Goal: Communication & Community: Answer question/provide support

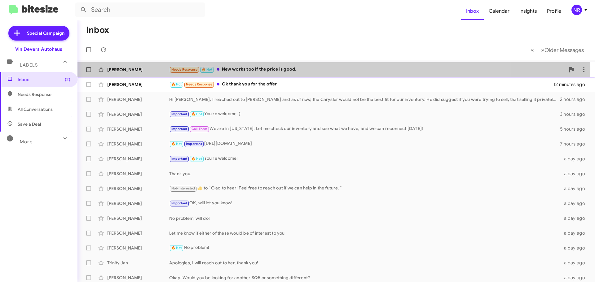
click at [314, 68] on div "Needs Response 🔥 Hot New works too if the price is good." at bounding box center [367, 69] width 396 height 7
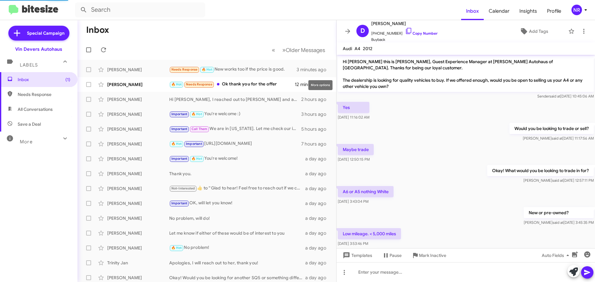
scroll to position [70, 0]
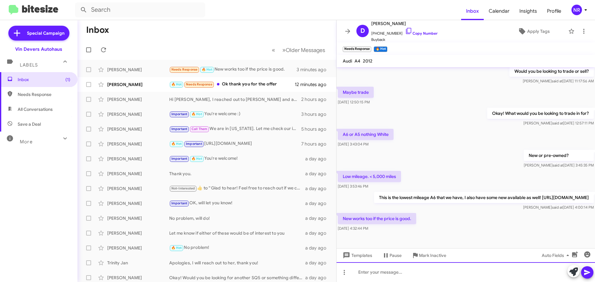
click at [372, 271] on div at bounding box center [465, 272] width 258 height 20
click at [382, 273] on div at bounding box center [465, 272] width 258 height 20
click at [446, 268] on div at bounding box center [465, 272] width 258 height 20
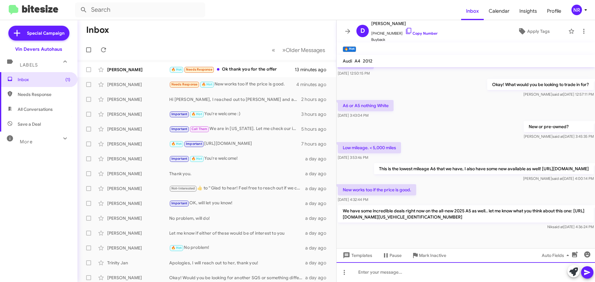
scroll to position [111, 0]
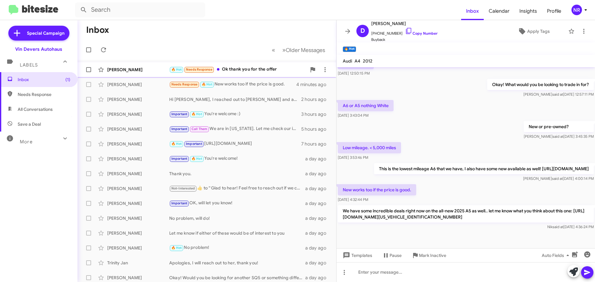
click at [256, 69] on div "🔥 Hot Needs Response Ok thank you for the offer" at bounding box center [237, 69] width 137 height 7
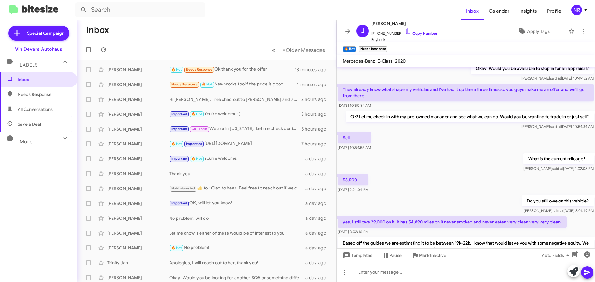
scroll to position [127, 0]
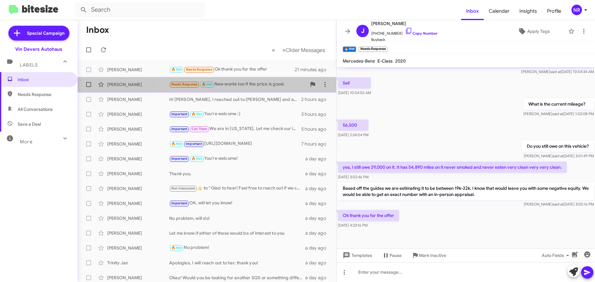
click at [255, 85] on div "Needs Response 🔥 Hot New works too if the price is good." at bounding box center [237, 84] width 137 height 7
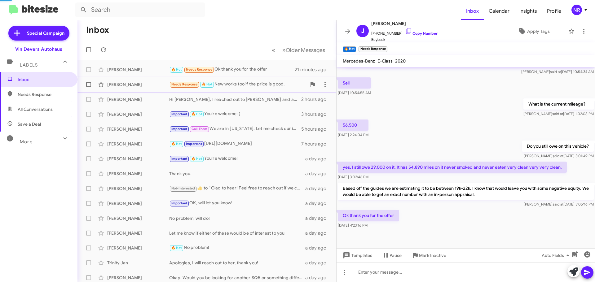
scroll to position [111, 0]
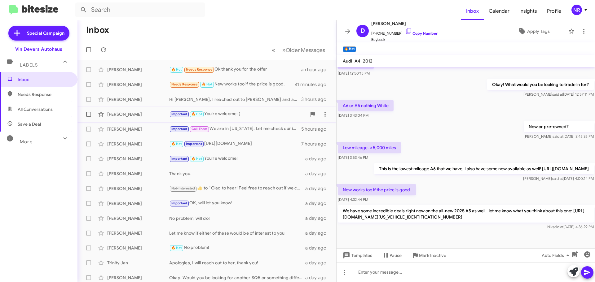
click at [132, 116] on div "[PERSON_NAME]" at bounding box center [138, 114] width 62 height 6
